Goal: Task Accomplishment & Management: Complete application form

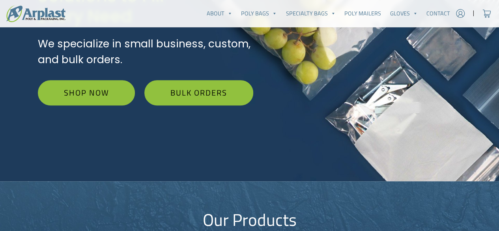
scroll to position [191, 0]
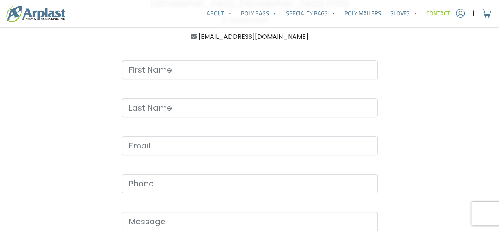
scroll to position [261, 0]
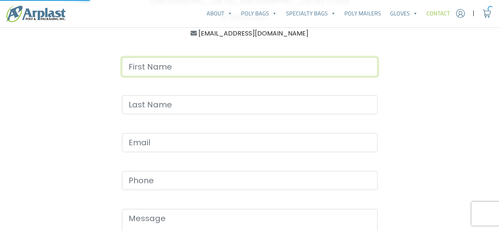
click at [193, 66] on input "Contact form" at bounding box center [249, 66] width 255 height 19
type input "[PERSON_NAME]"
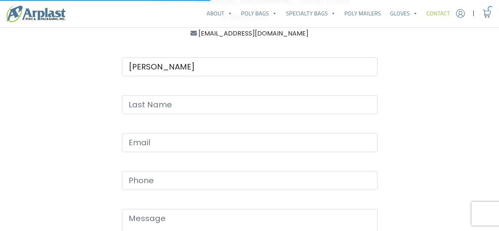
type input "[PERSON_NAME]"
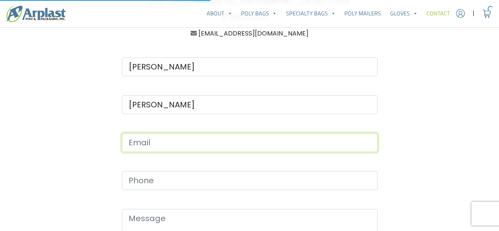
type input "[EMAIL_ADDRESS][DOMAIN_NAME]"
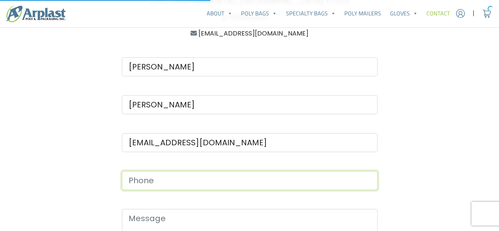
type input "9723775500"
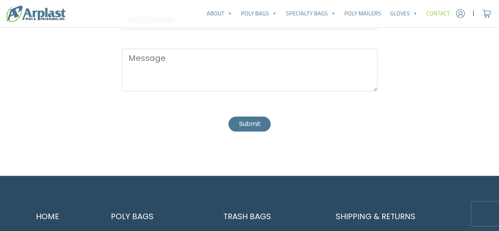
scroll to position [424, 0]
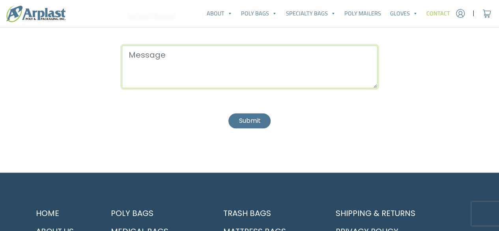
click at [183, 76] on textarea "Contact form" at bounding box center [249, 66] width 255 height 43
paste textarea "We need a quote for some packaging products. I have drawings/specifications for…"
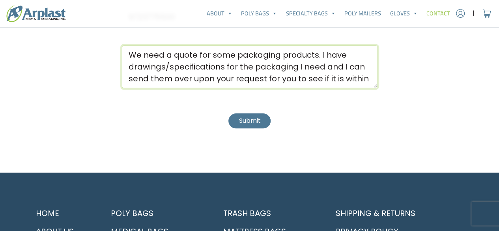
scroll to position [20, 0]
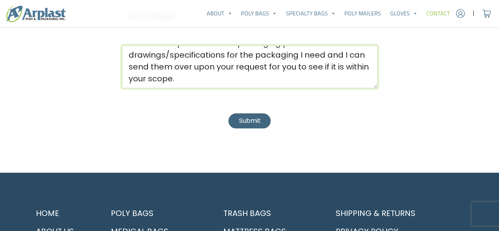
type textarea "We need a quote for some packaging products. I have drawings/specifications for…"
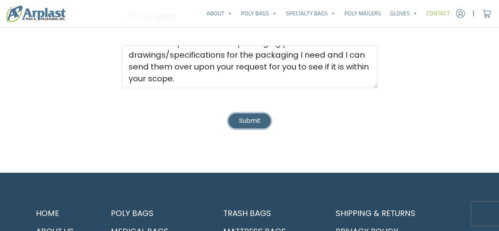
click at [248, 115] on button "Submit" at bounding box center [249, 120] width 42 height 15
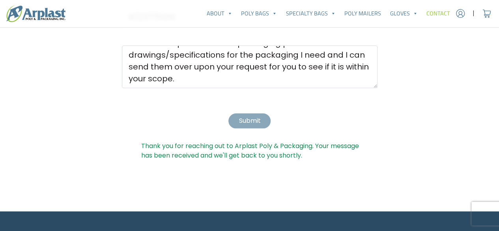
scroll to position [0, 0]
